Goal: Information Seeking & Learning: Learn about a topic

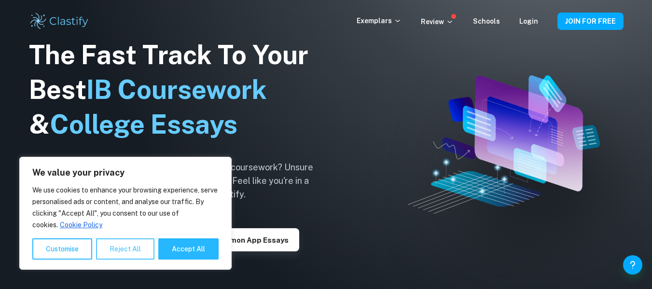
click at [115, 244] on button "Reject All" at bounding box center [125, 248] width 58 height 21
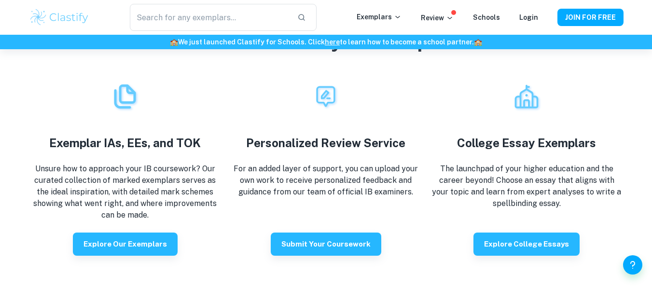
scroll to position [1646, 0]
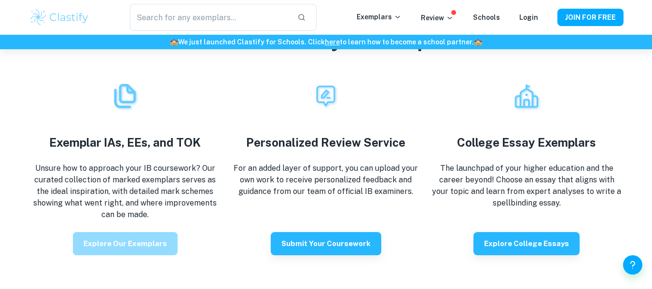
click at [143, 242] on button "Explore our exemplars" at bounding box center [125, 243] width 105 height 23
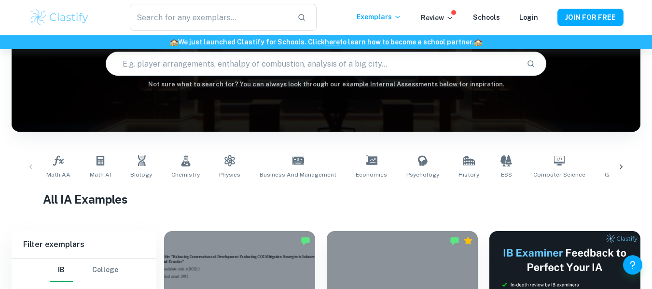
scroll to position [102, 0]
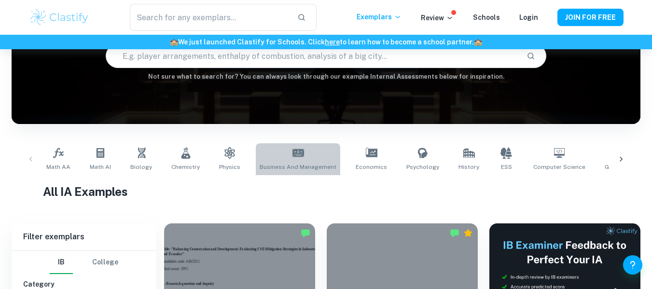
click at [297, 157] on icon at bounding box center [298, 153] width 12 height 12
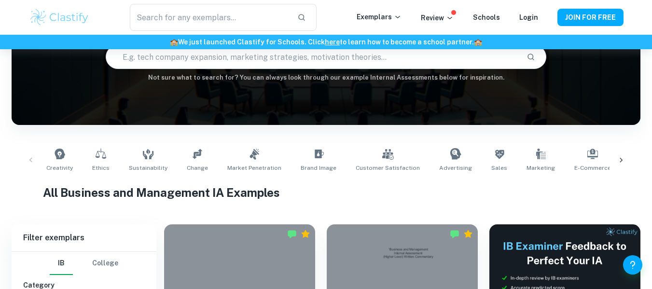
scroll to position [221, 0]
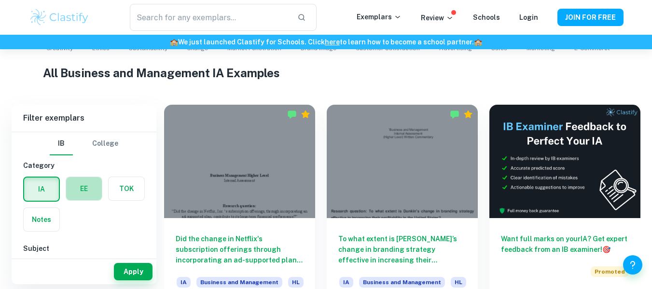
click at [80, 189] on label "button" at bounding box center [84, 188] width 36 height 23
click at [0, 0] on input "radio" at bounding box center [0, 0] width 0 height 0
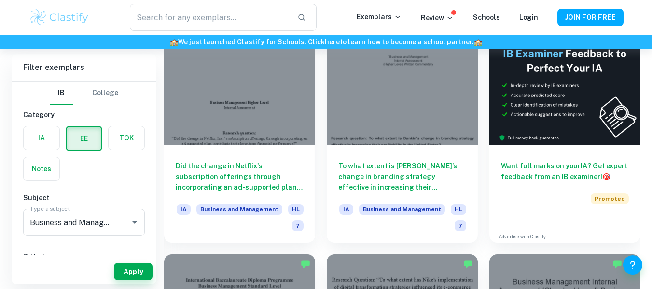
scroll to position [294, 0]
